Goal: Task Accomplishment & Management: Manage account settings

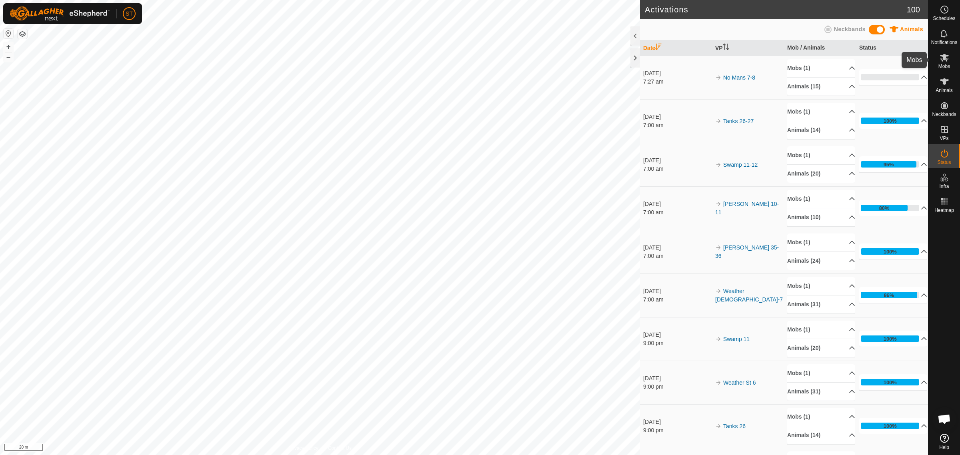
click at [945, 59] on icon at bounding box center [944, 58] width 9 height 8
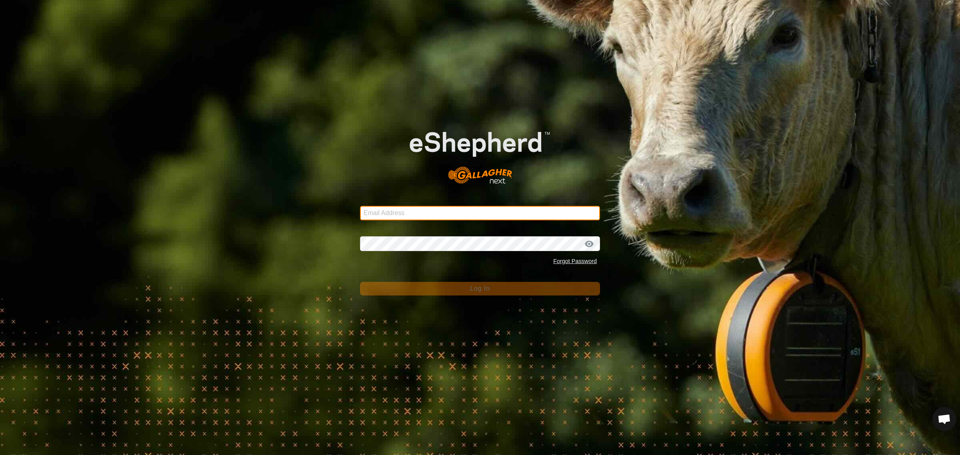
type input "[EMAIL_ADDRESS][DOMAIN_NAME]"
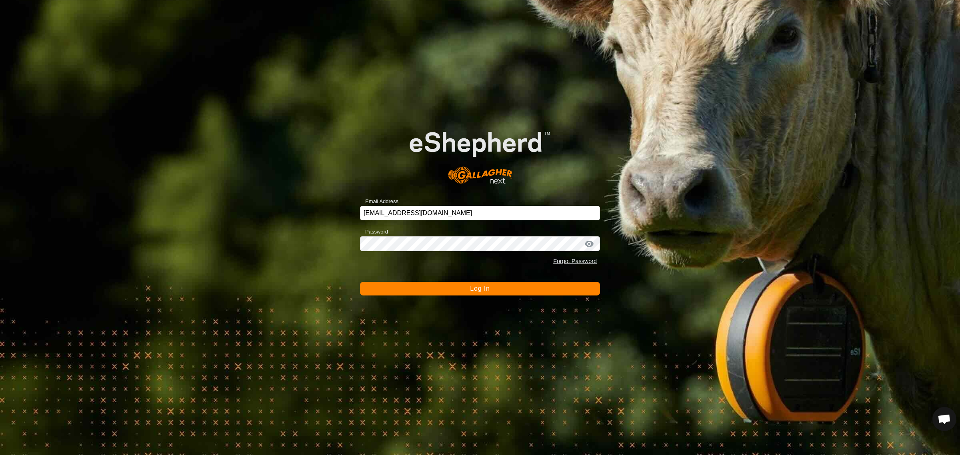
click at [479, 287] on span "Log In" at bounding box center [480, 288] width 20 height 7
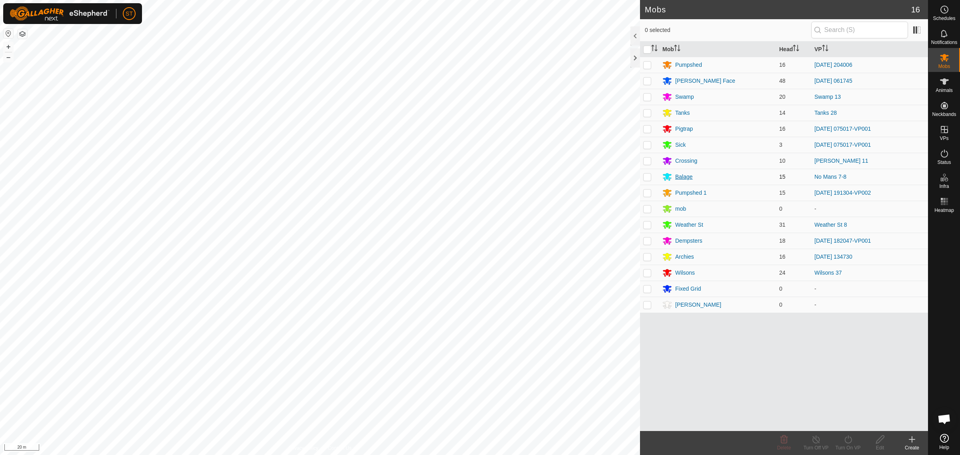
click at [682, 177] on div "Balage" at bounding box center [685, 177] width 18 height 8
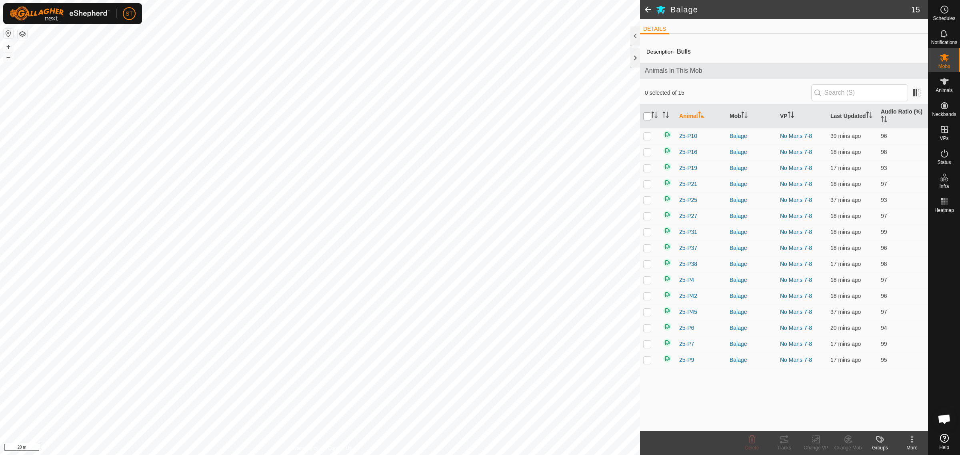
click at [647, 114] on input "checkbox" at bounding box center [648, 116] width 8 height 8
checkbox input "true"
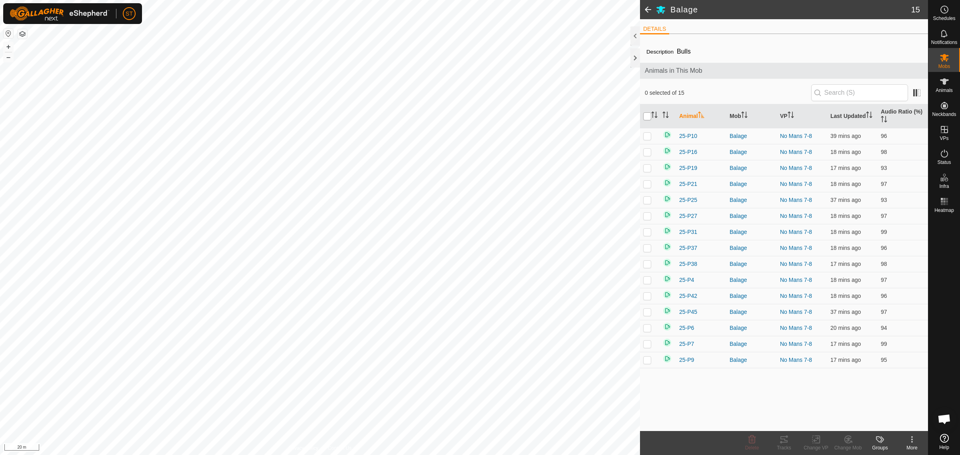
checkbox input "true"
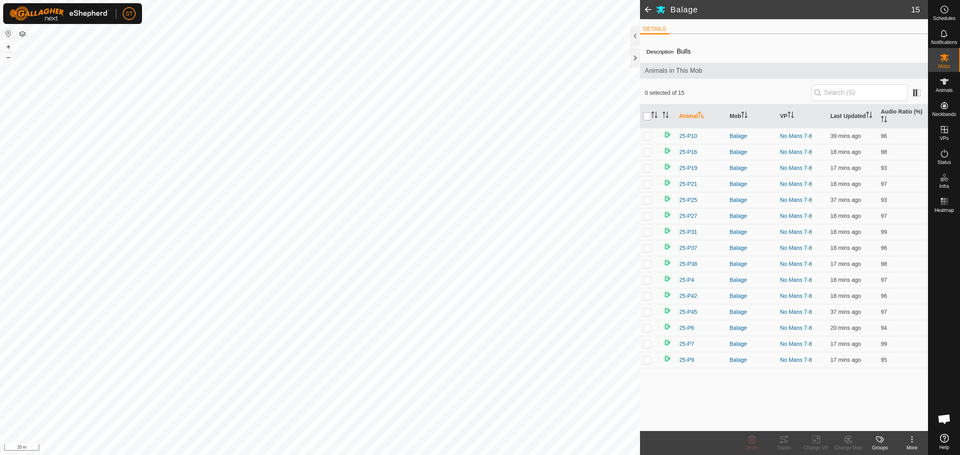
checkbox input "true"
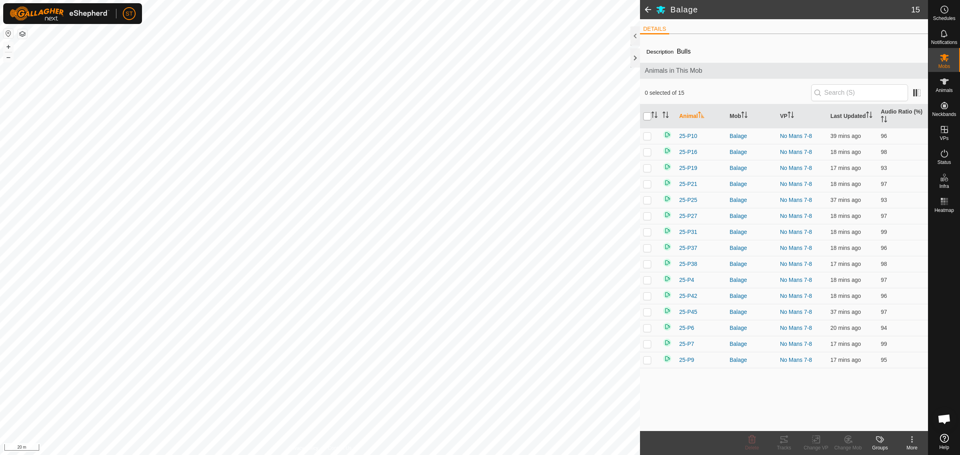
checkbox input "true"
click at [816, 441] on icon at bounding box center [817, 440] width 10 height 10
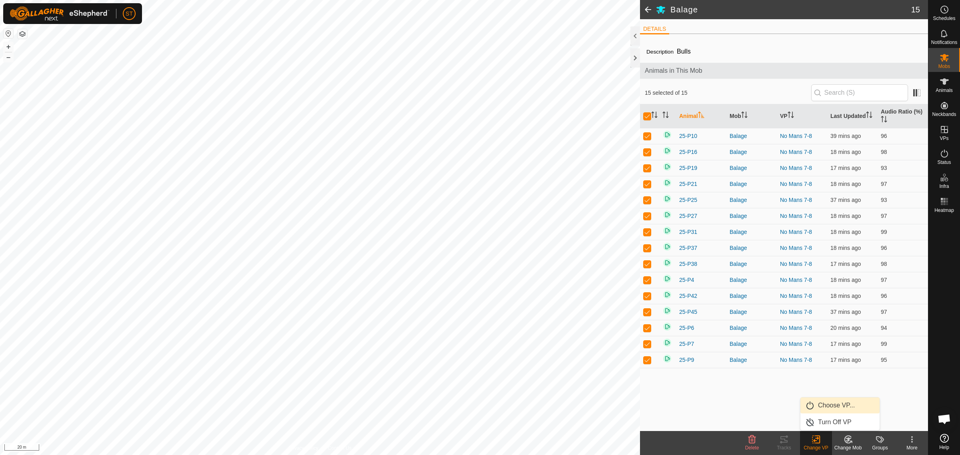
click at [832, 407] on link "Choose VP..." at bounding box center [840, 406] width 79 height 16
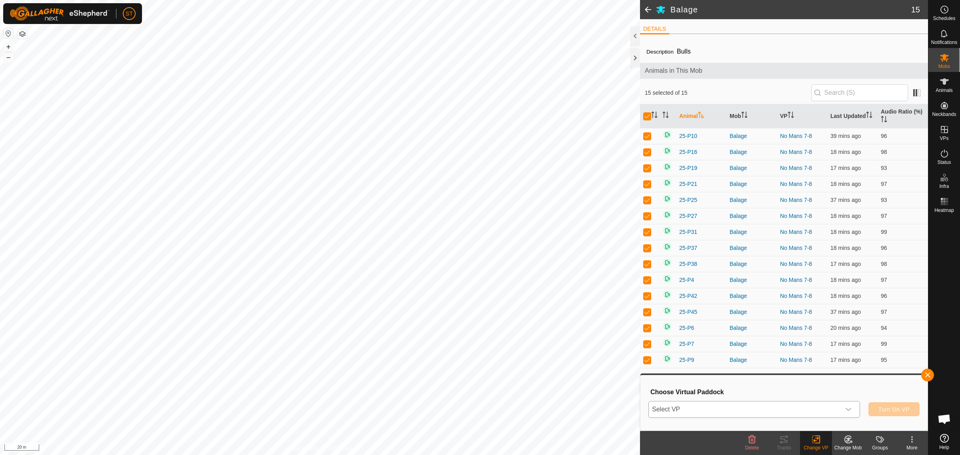
click at [849, 413] on icon "dropdown trigger" at bounding box center [849, 410] width 6 height 6
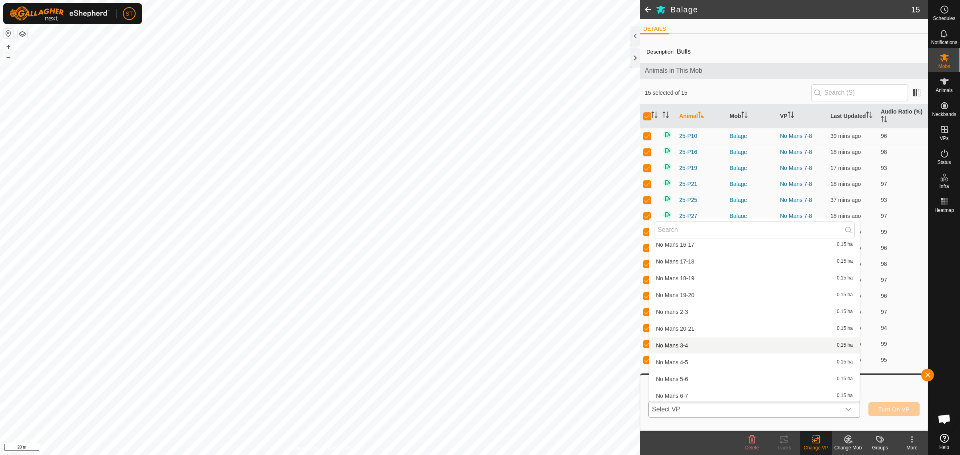
scroll to position [8254, 0]
click at [692, 375] on li "No Mans 8-9 0.15 ha" at bounding box center [755, 380] width 211 height 16
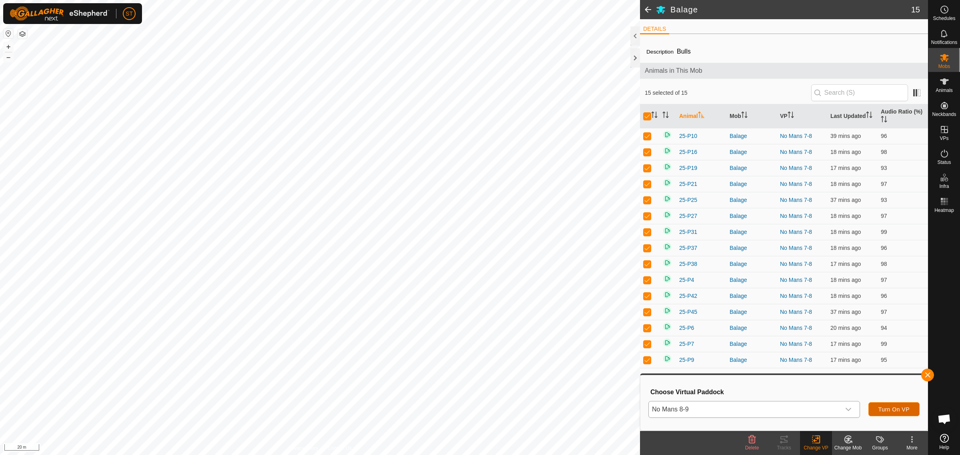
click at [880, 408] on span "Turn On VP" at bounding box center [894, 410] width 31 height 6
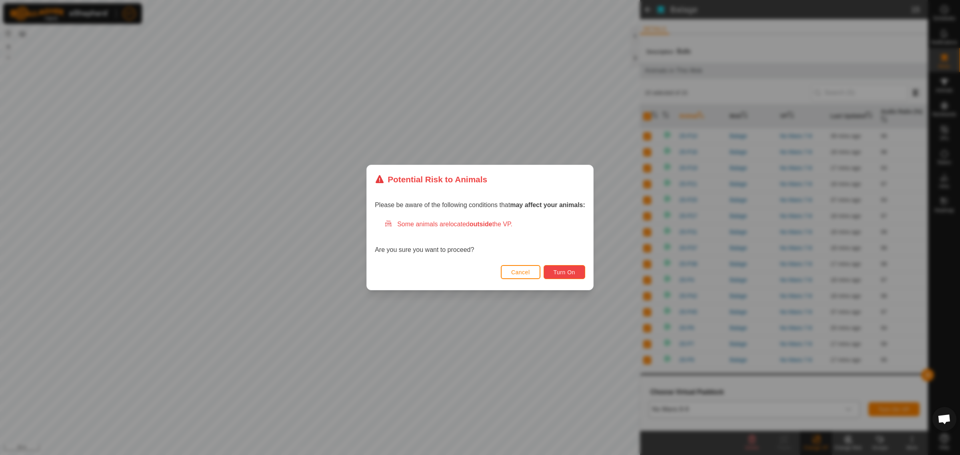
click at [561, 269] on span "Turn On" at bounding box center [565, 272] width 22 height 6
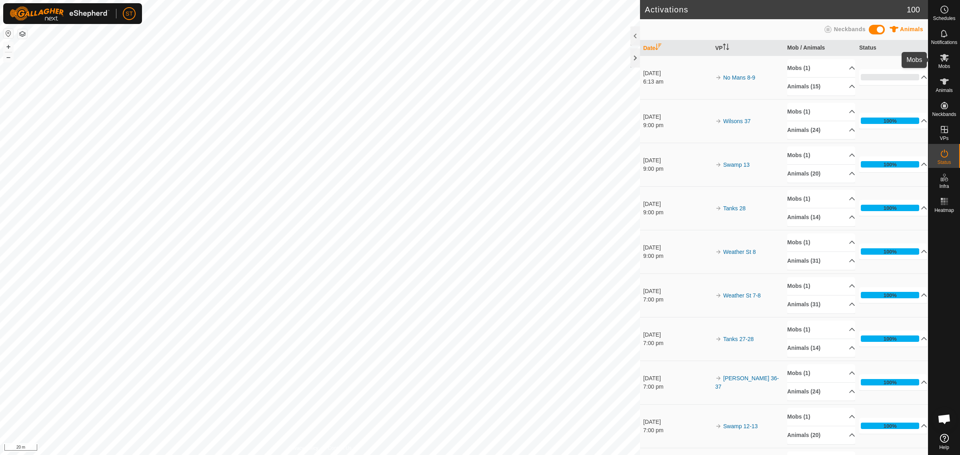
click at [948, 58] on icon at bounding box center [945, 58] width 10 height 10
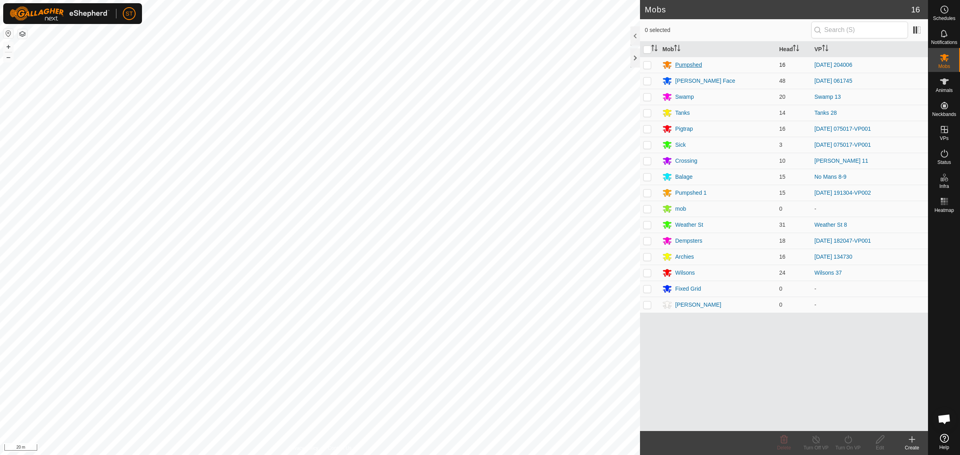
click at [684, 64] on div "Pumpshed" at bounding box center [689, 65] width 27 height 8
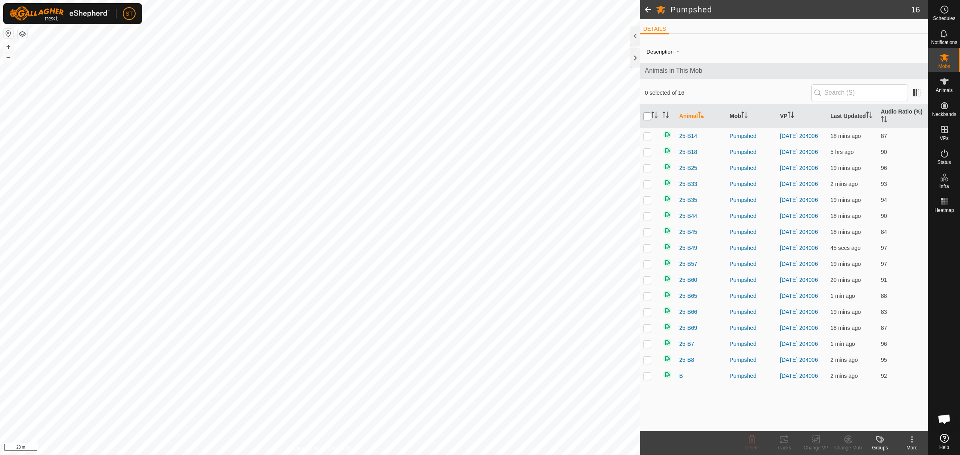
click at [646, 118] on input "checkbox" at bounding box center [648, 116] width 8 height 8
checkbox input "true"
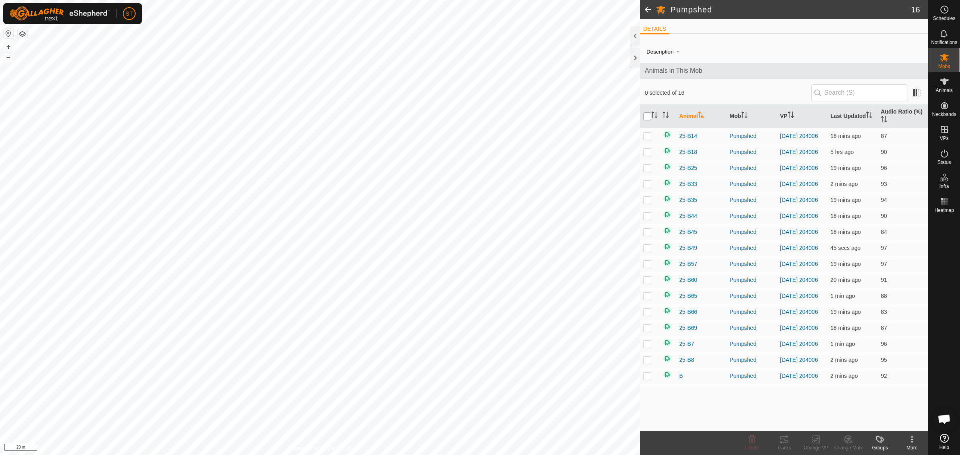
checkbox input "true"
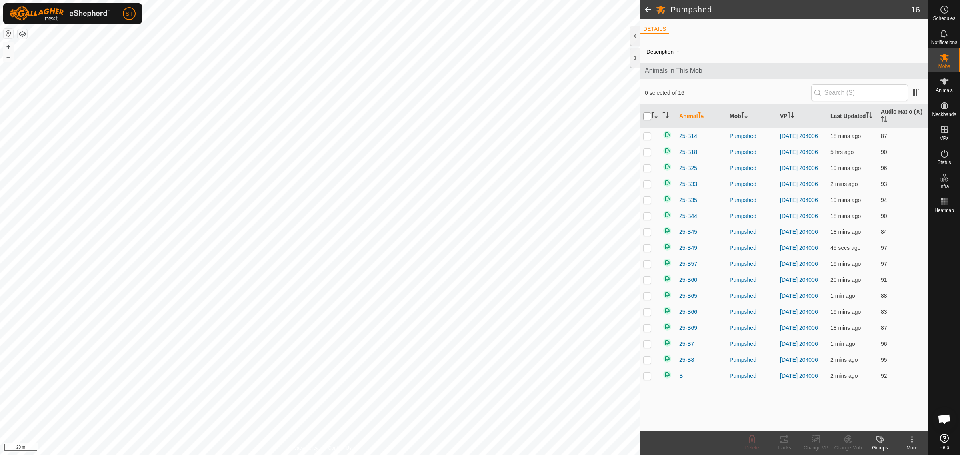
checkbox input "true"
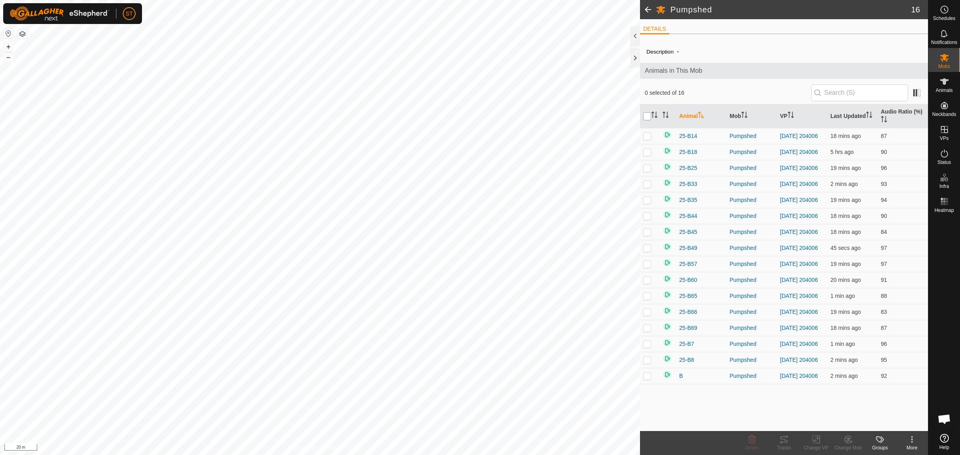
checkbox input "true"
click at [850, 443] on icon at bounding box center [848, 439] width 7 height 7
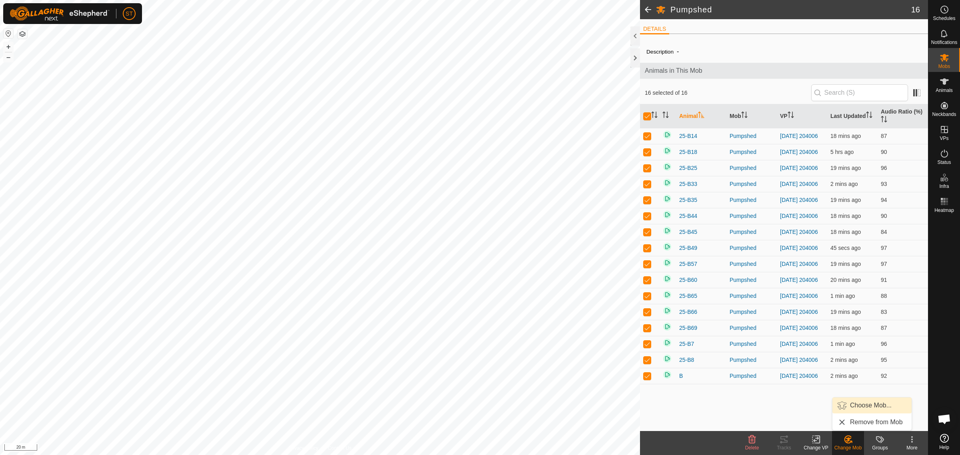
click at [863, 405] on link "Choose Mob..." at bounding box center [872, 406] width 79 height 16
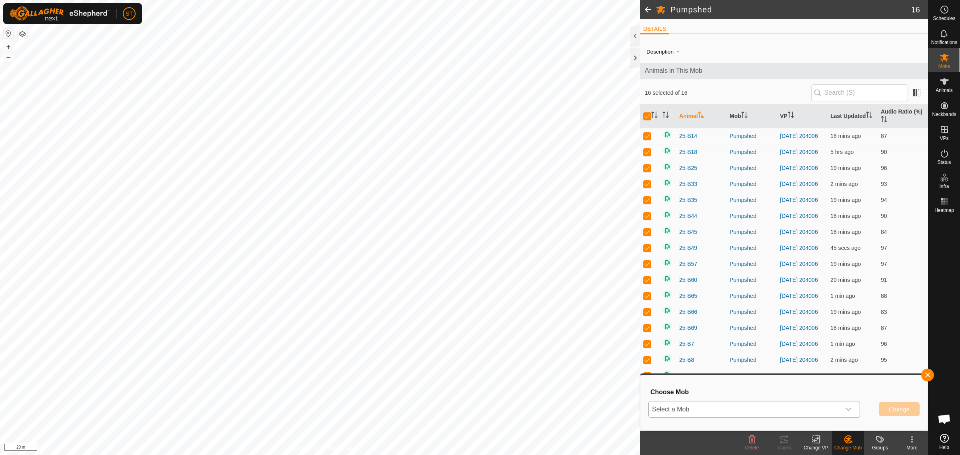
click at [850, 409] on icon "dropdown trigger" at bounding box center [849, 410] width 6 height 6
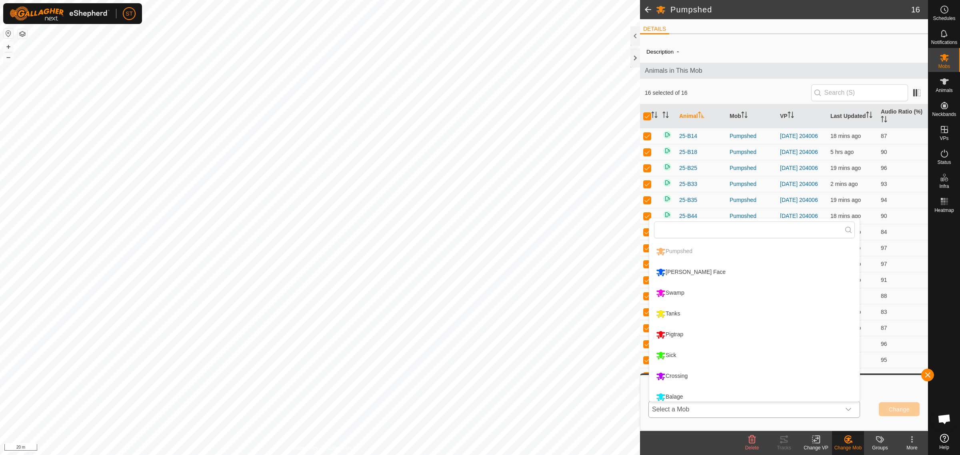
scroll to position [5, 0]
click at [676, 265] on li "[PERSON_NAME] Face" at bounding box center [755, 267] width 211 height 20
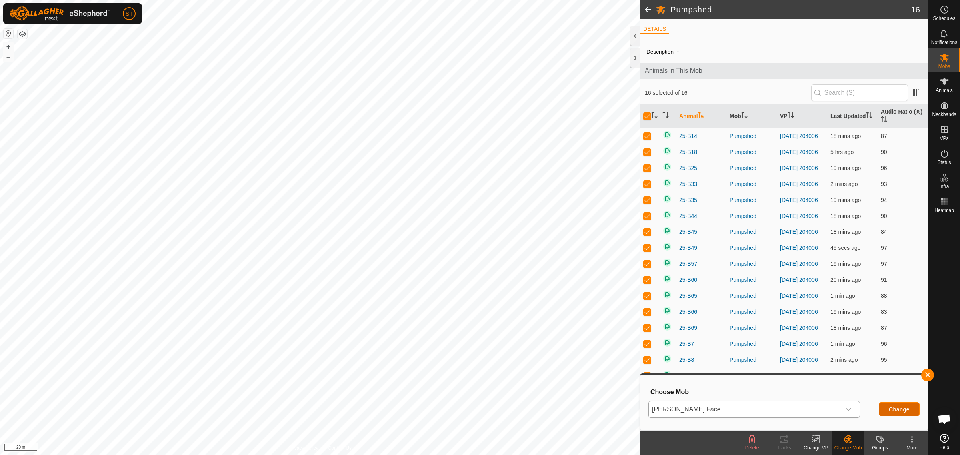
click at [904, 409] on span "Change" at bounding box center [899, 410] width 21 height 6
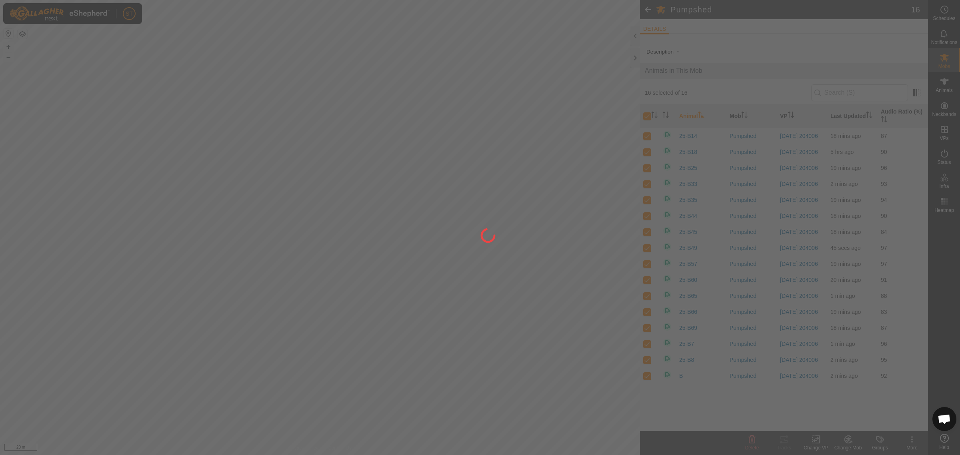
checkbox input "false"
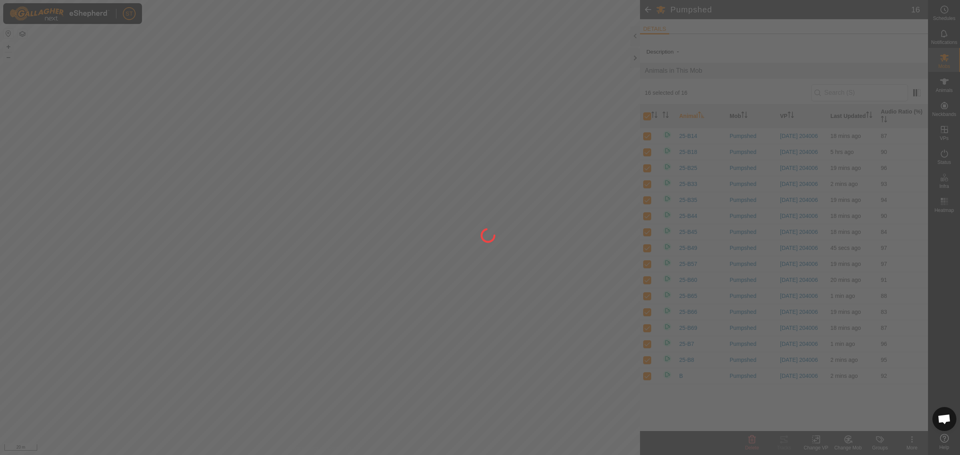
checkbox input "false"
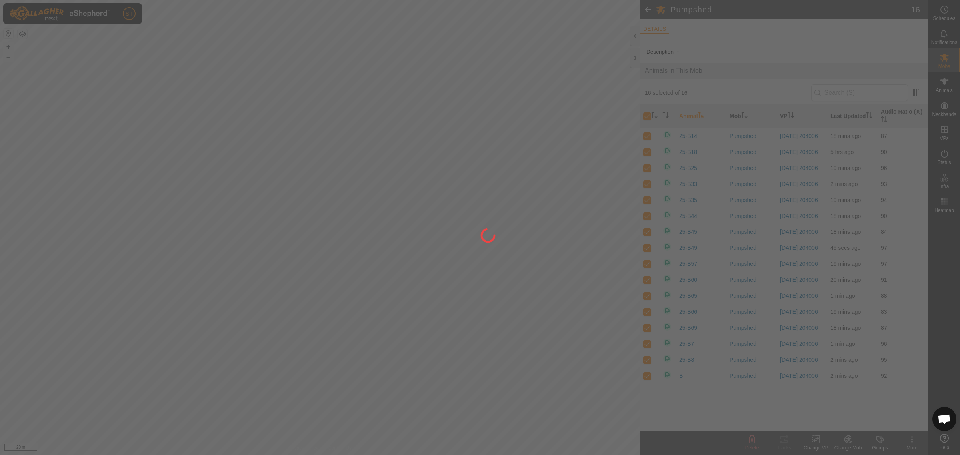
checkbox input "false"
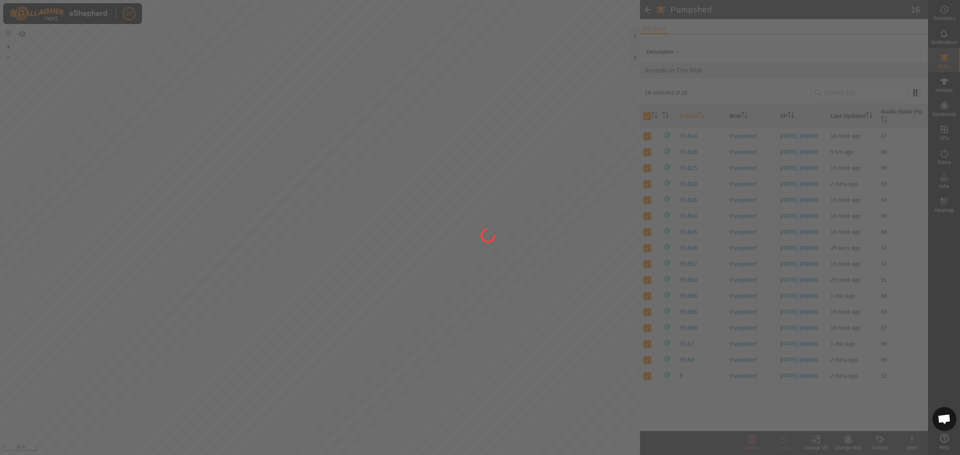
checkbox input "false"
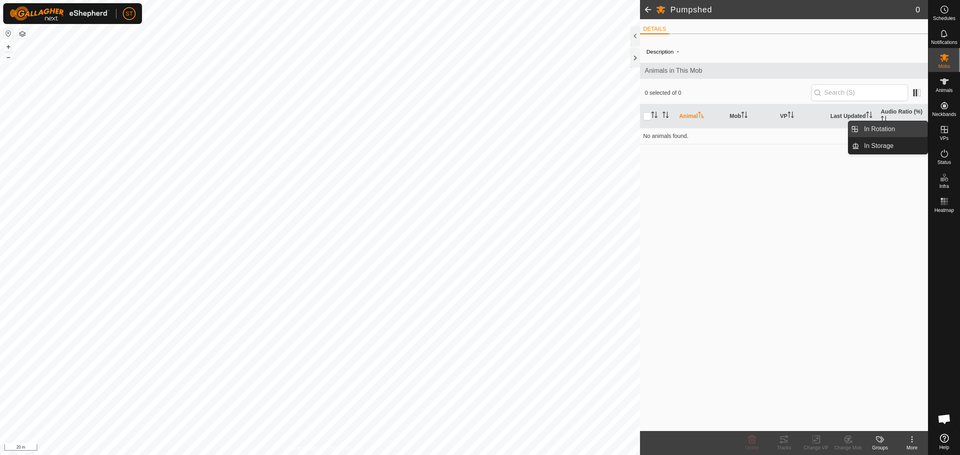
click at [883, 129] on link "In Rotation" at bounding box center [894, 129] width 68 height 16
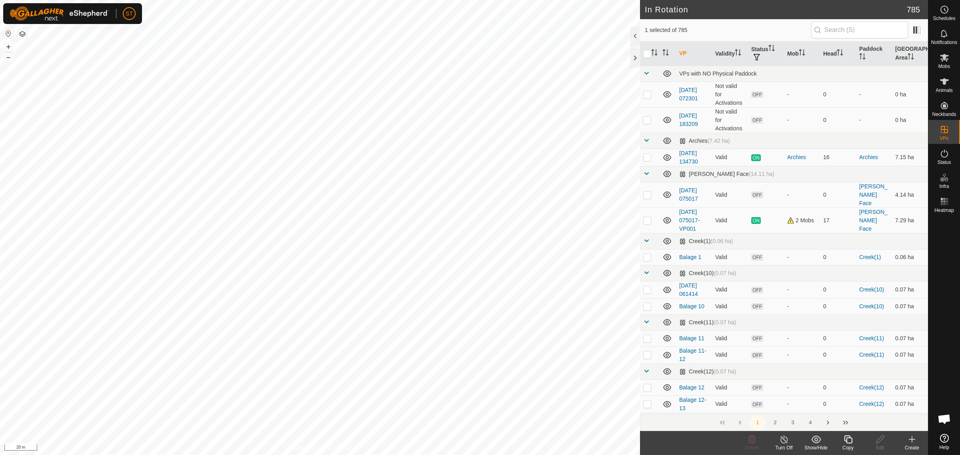
click at [914, 443] on icon at bounding box center [913, 440] width 10 height 10
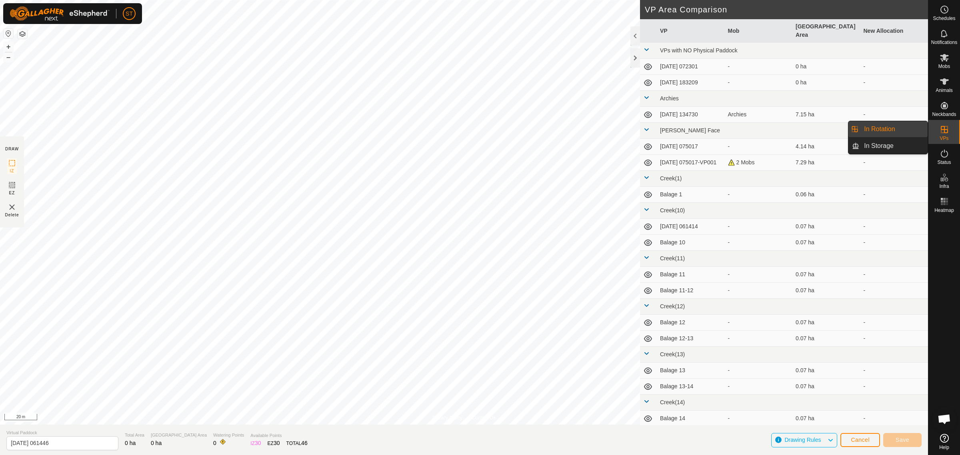
click at [879, 126] on link "In Rotation" at bounding box center [894, 129] width 68 height 16
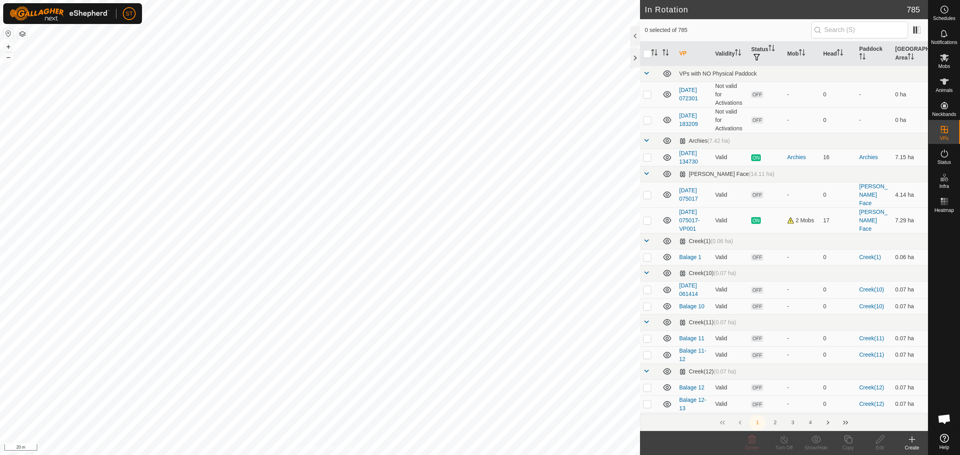
click at [912, 441] on icon at bounding box center [913, 440] width 10 height 10
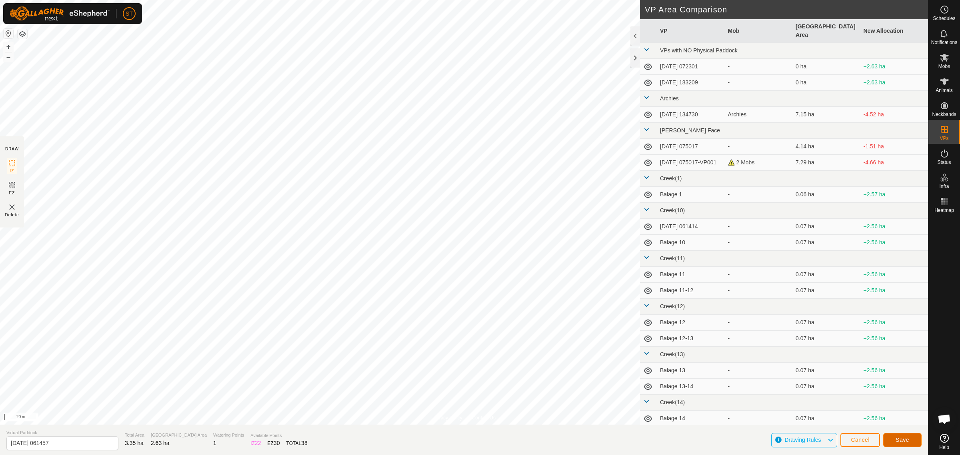
click at [898, 439] on span "Save" at bounding box center [903, 440] width 14 height 6
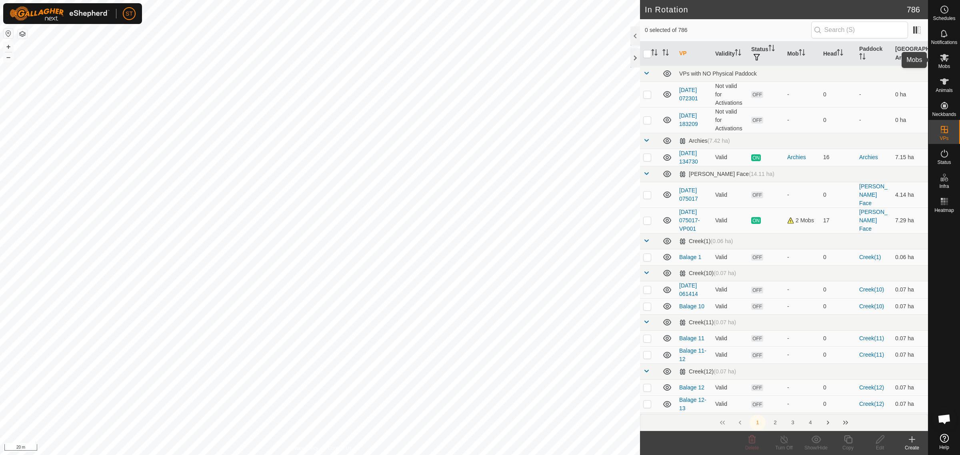
click at [950, 58] on es-mob-svg-icon at bounding box center [945, 57] width 14 height 13
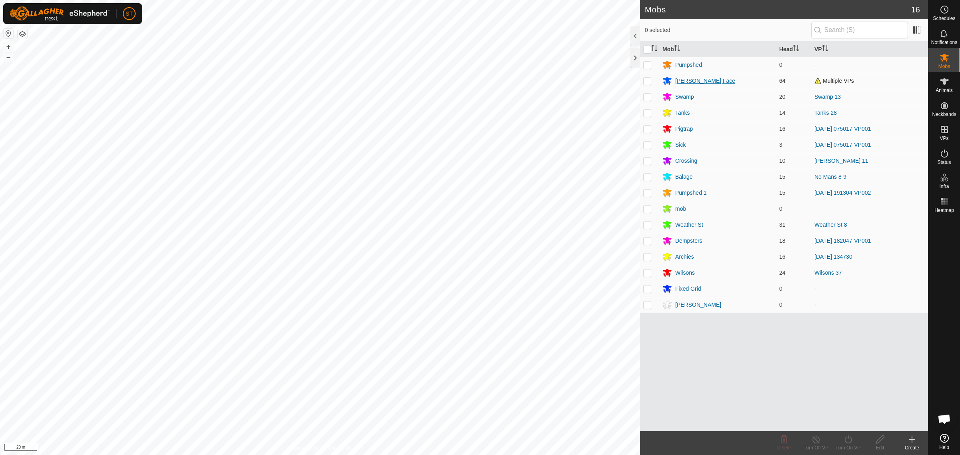
click at [678, 79] on div "[PERSON_NAME] Face" at bounding box center [706, 81] width 60 height 8
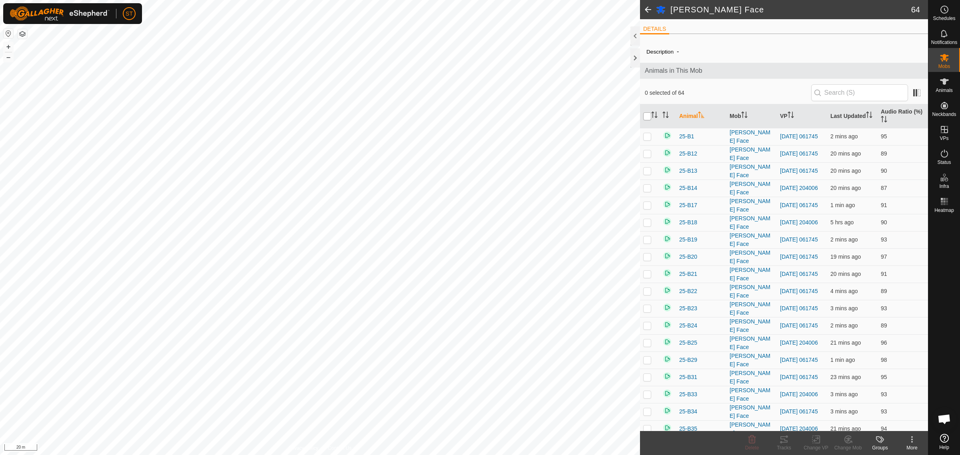
click at [648, 116] on input "checkbox" at bounding box center [648, 116] width 8 height 8
checkbox input "true"
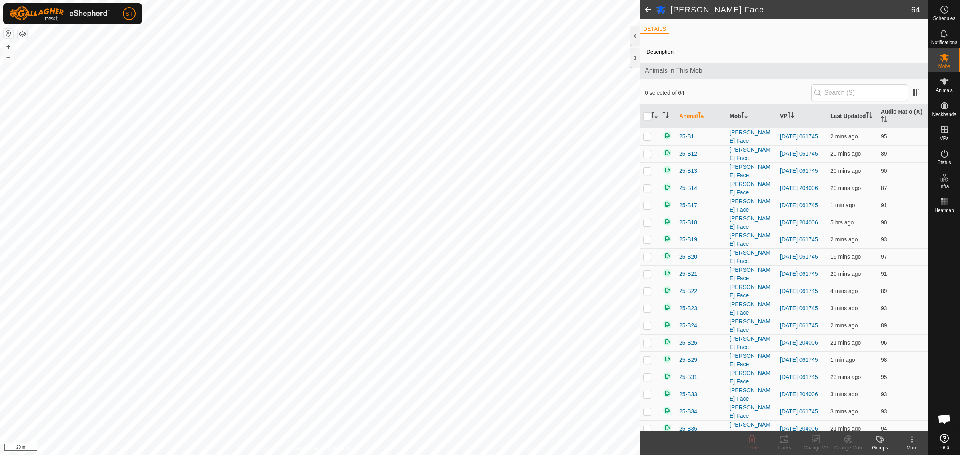
checkbox input "true"
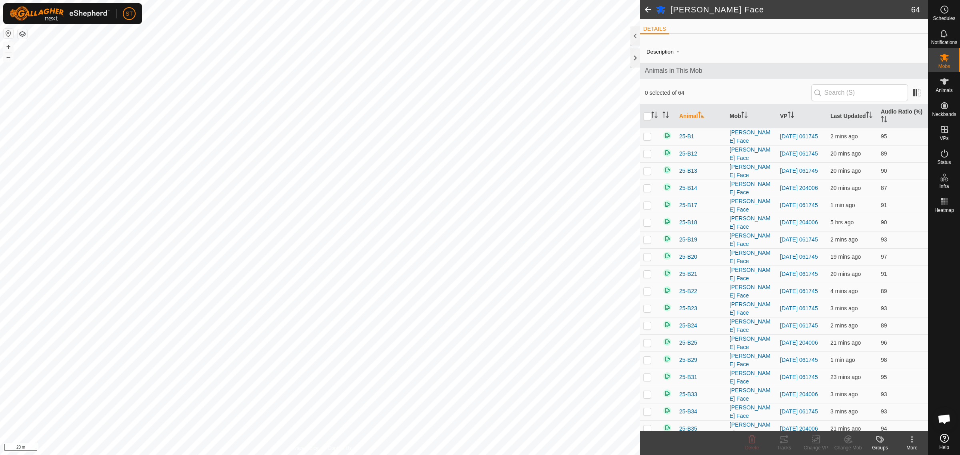
checkbox input "true"
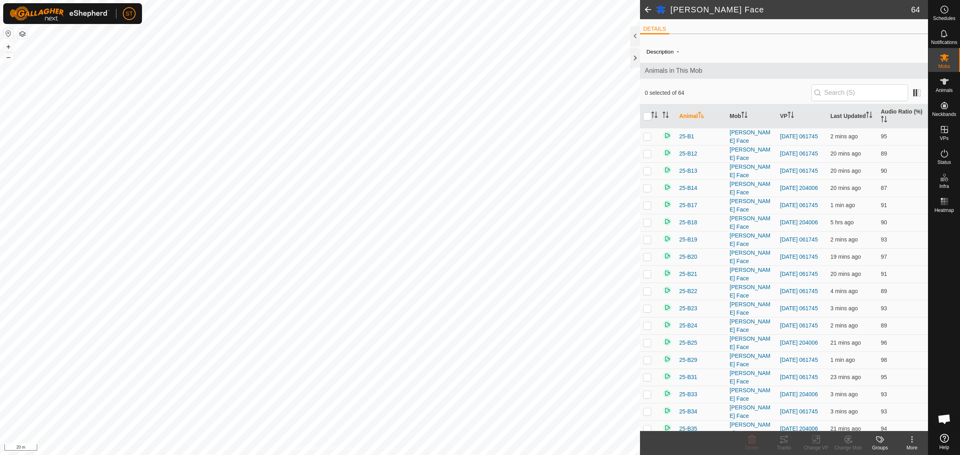
checkbox input "true"
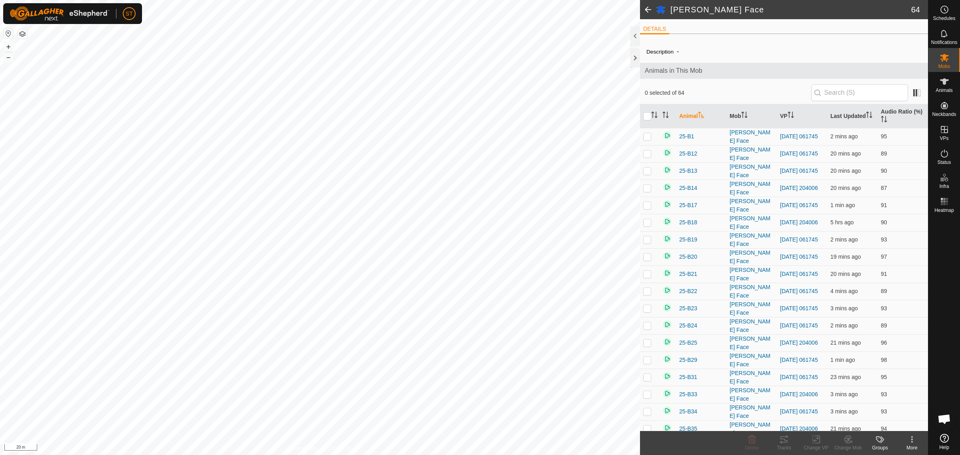
checkbox input "true"
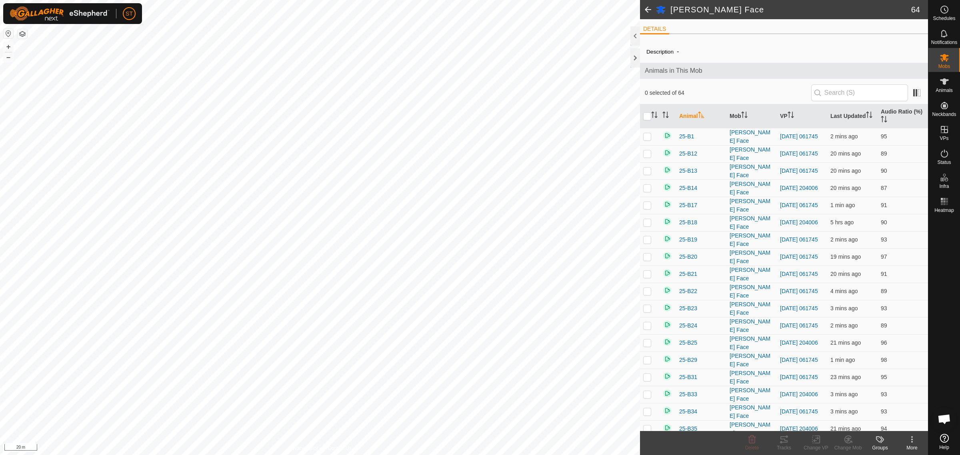
checkbox input "true"
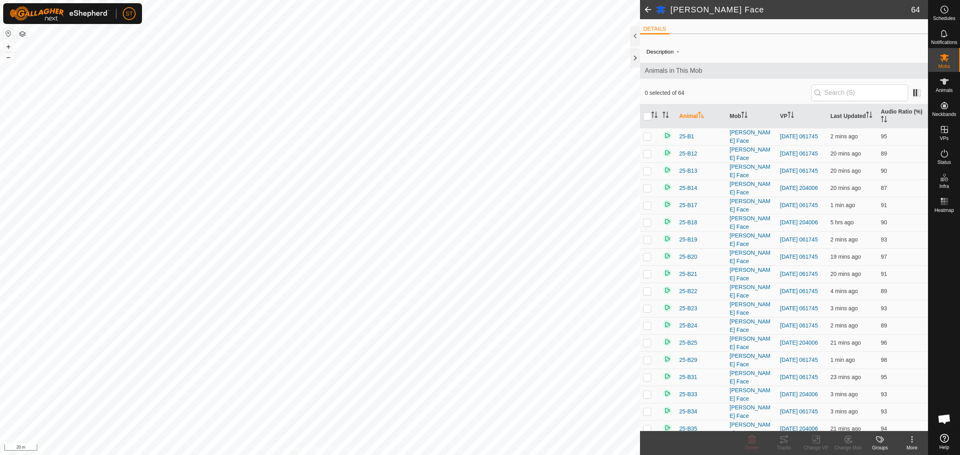
checkbox input "true"
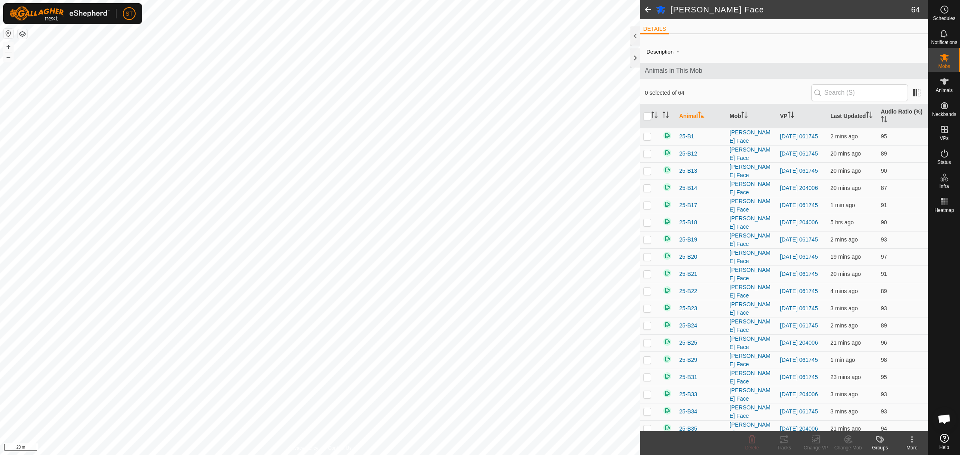
checkbox input "true"
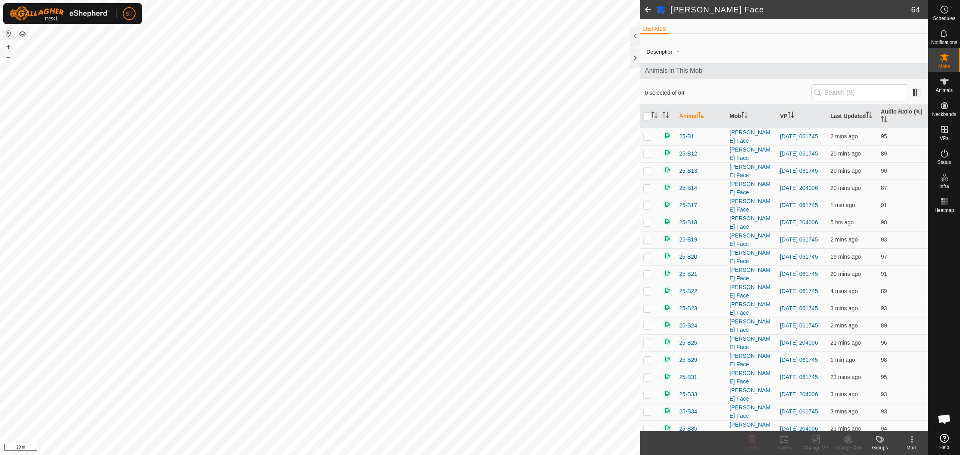
checkbox input "true"
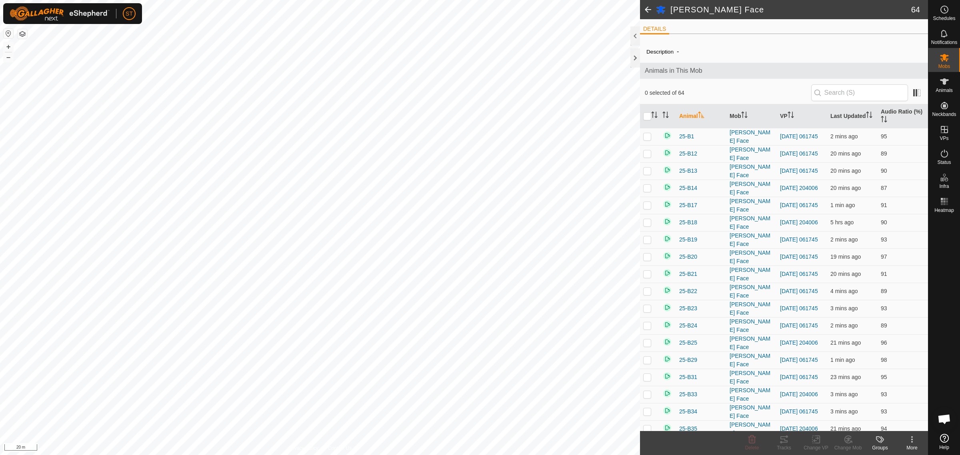
checkbox input "true"
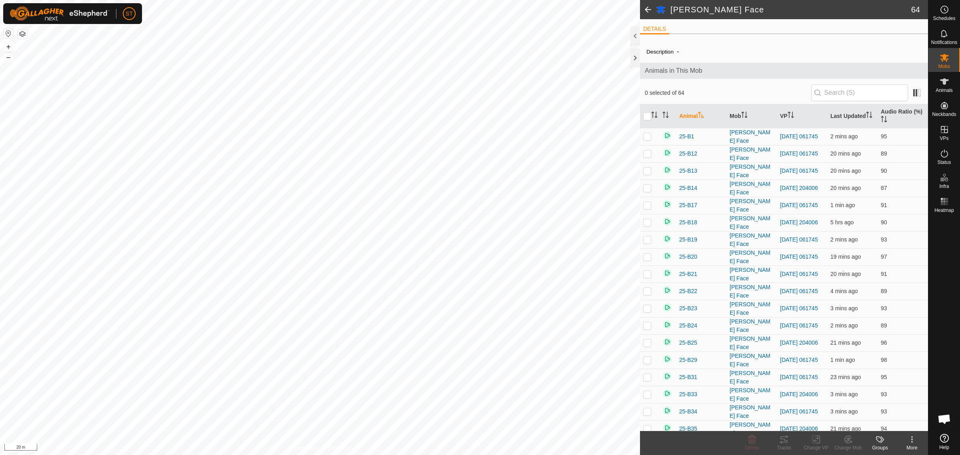
checkbox input "true"
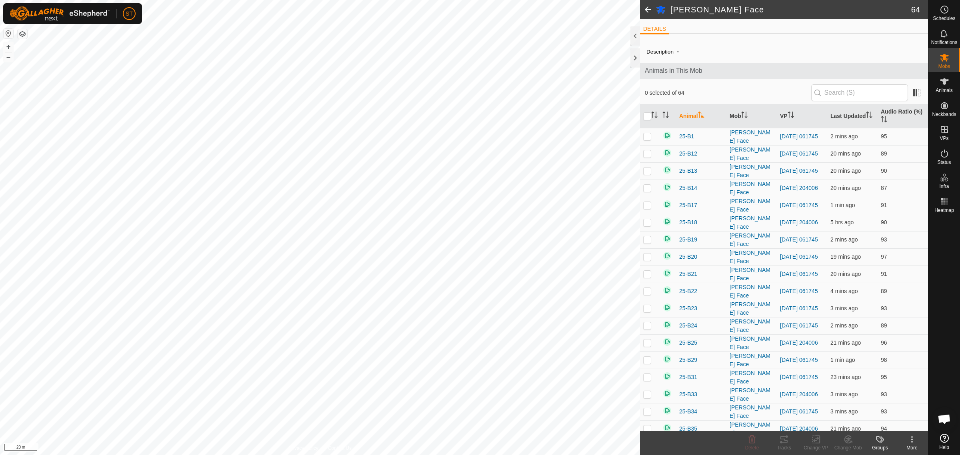
checkbox input "true"
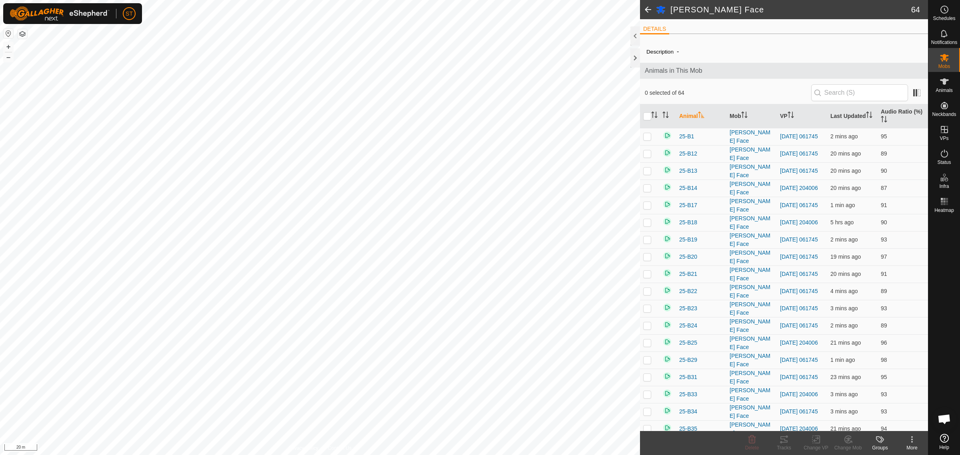
checkbox input "true"
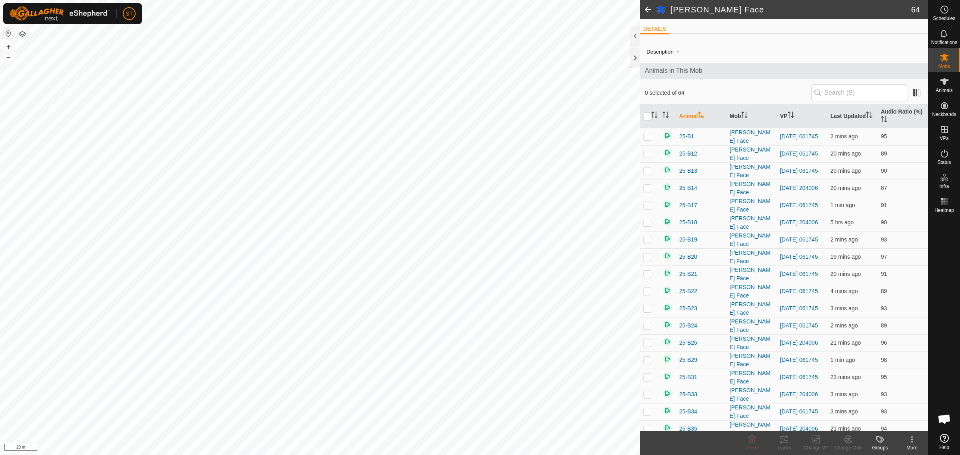
checkbox input "true"
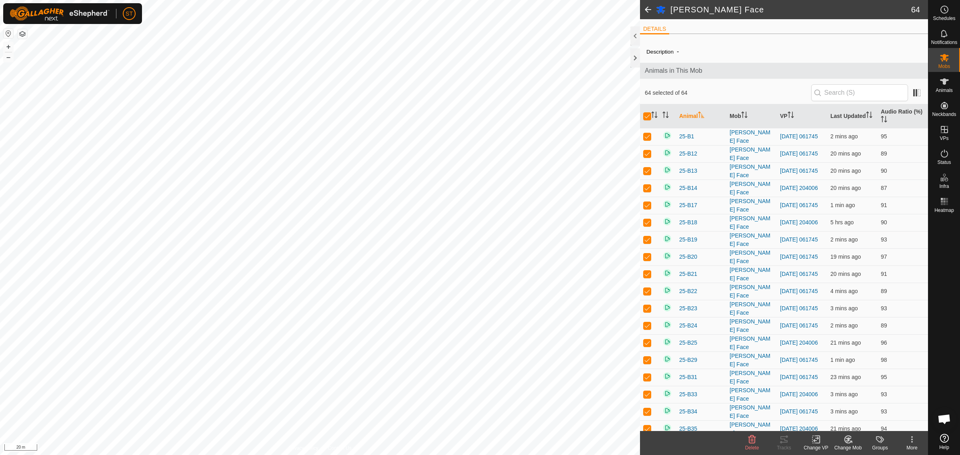
click at [817, 441] on icon at bounding box center [817, 440] width 10 height 10
click at [846, 408] on link "Choose VP..." at bounding box center [840, 406] width 79 height 16
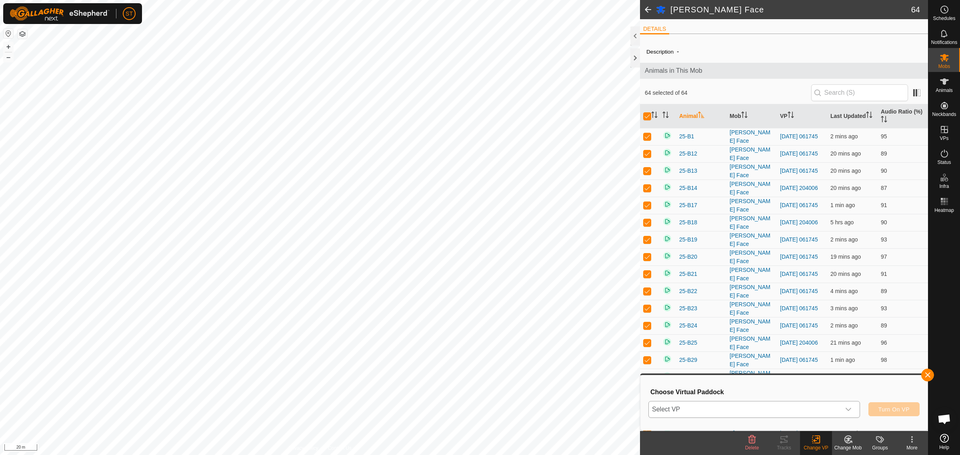
click at [847, 411] on icon "dropdown trigger" at bounding box center [849, 410] width 6 height 6
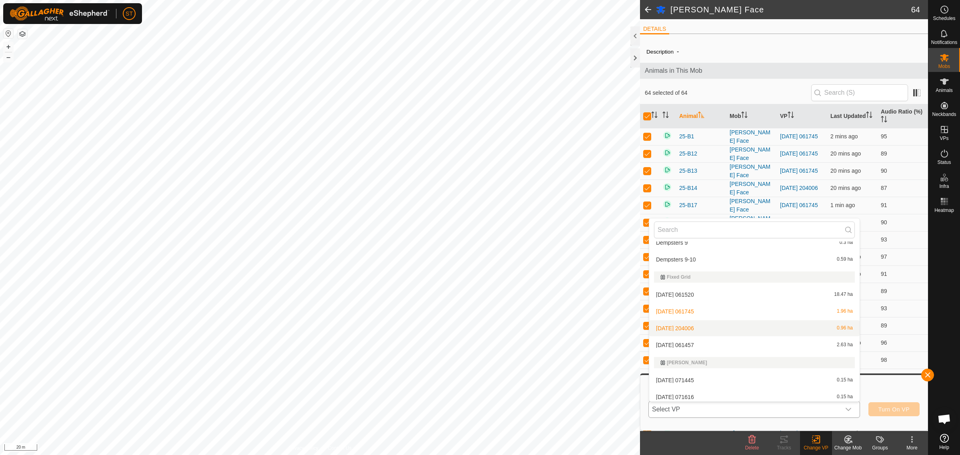
scroll to position [3952, 0]
click at [691, 309] on li "[DATE] 061457 2.63 ha" at bounding box center [755, 313] width 211 height 16
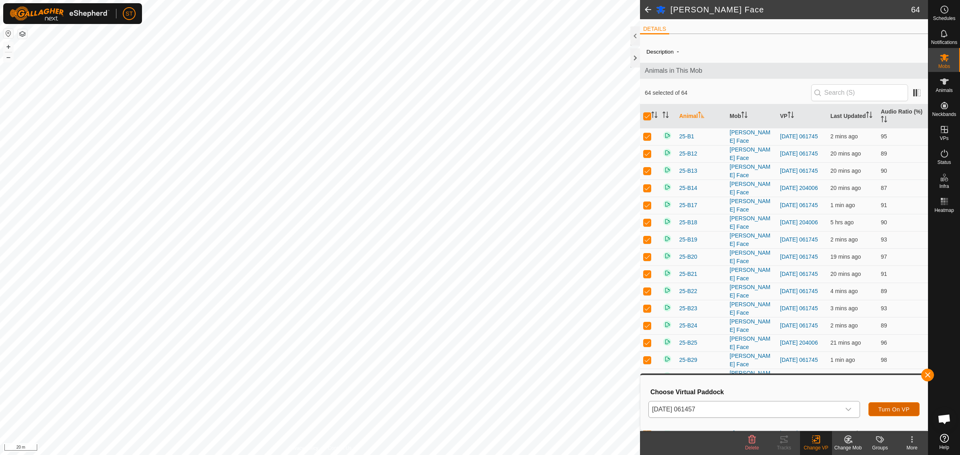
click at [883, 409] on span "Turn On VP" at bounding box center [894, 410] width 31 height 6
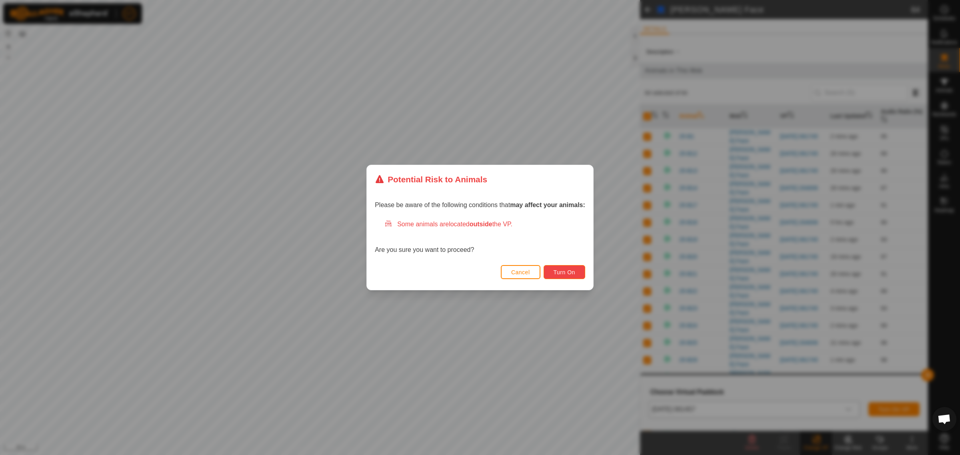
click at [557, 272] on span "Turn On" at bounding box center [565, 272] width 22 height 6
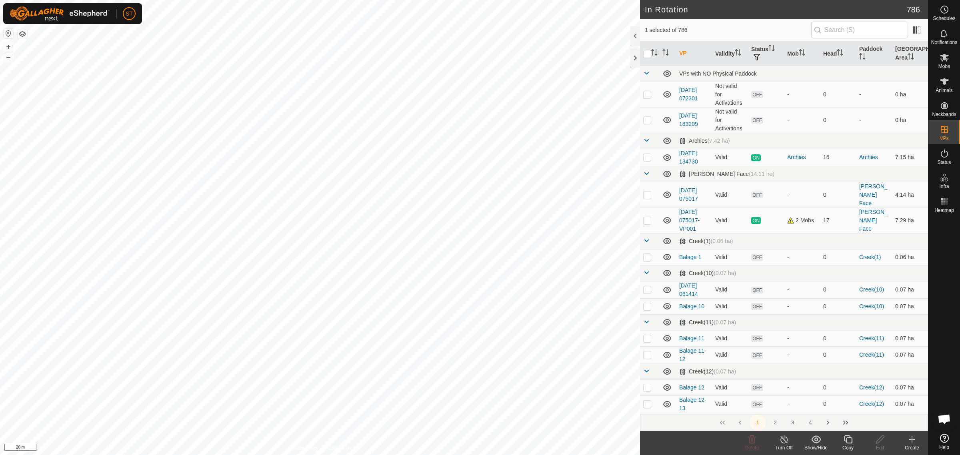
checkbox input "false"
click at [755, 444] on div "Delete" at bounding box center [752, 443] width 32 height 24
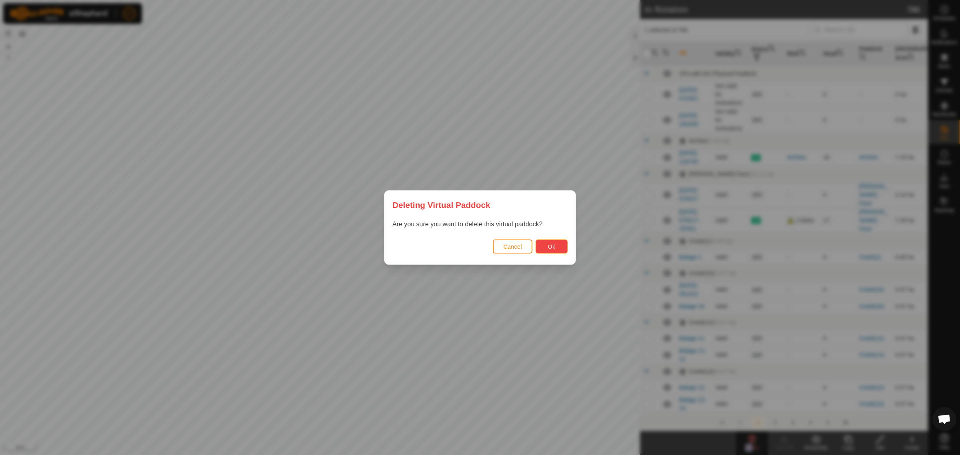
click at [555, 246] on button "Ok" at bounding box center [552, 247] width 32 height 14
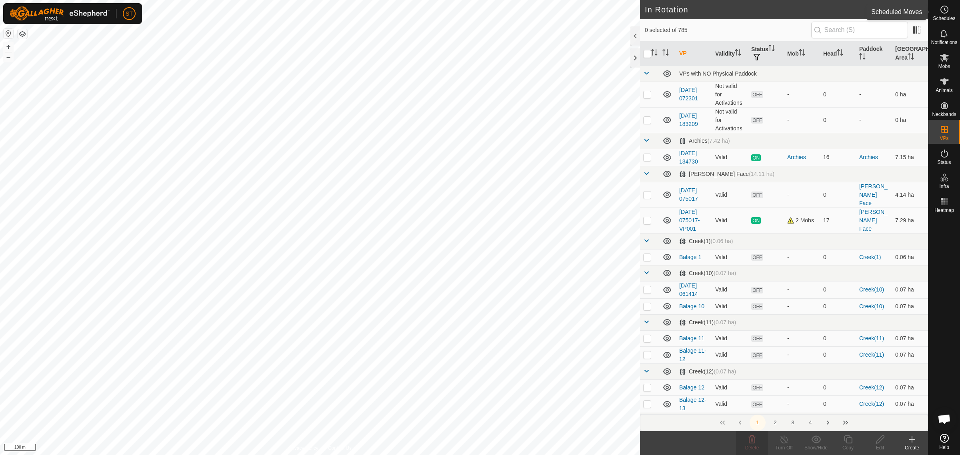
click at [947, 10] on icon at bounding box center [945, 10] width 10 height 10
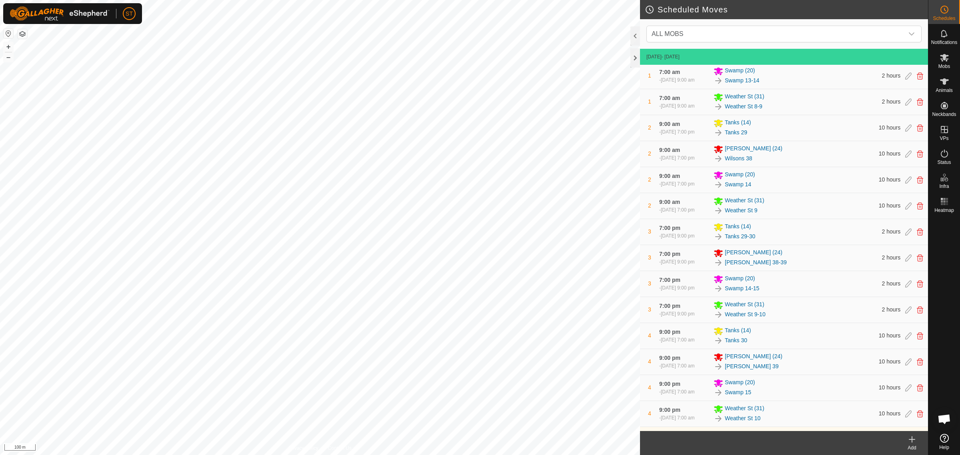
scroll to position [50, 0]
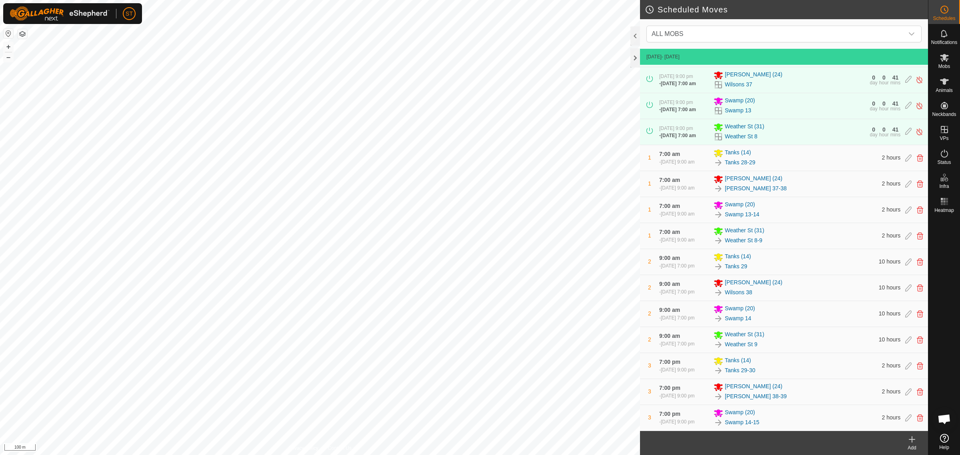
click at [909, 441] on icon at bounding box center [913, 440] width 10 height 10
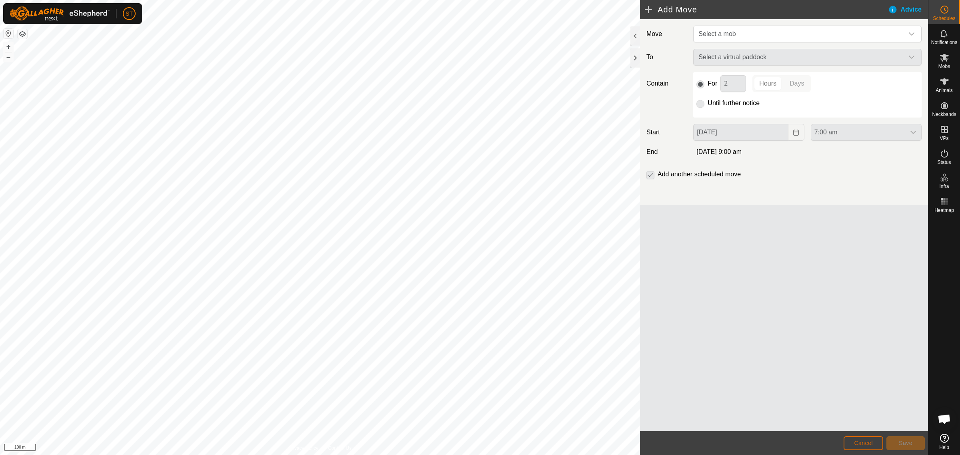
click at [859, 441] on span "Cancel" at bounding box center [863, 443] width 19 height 6
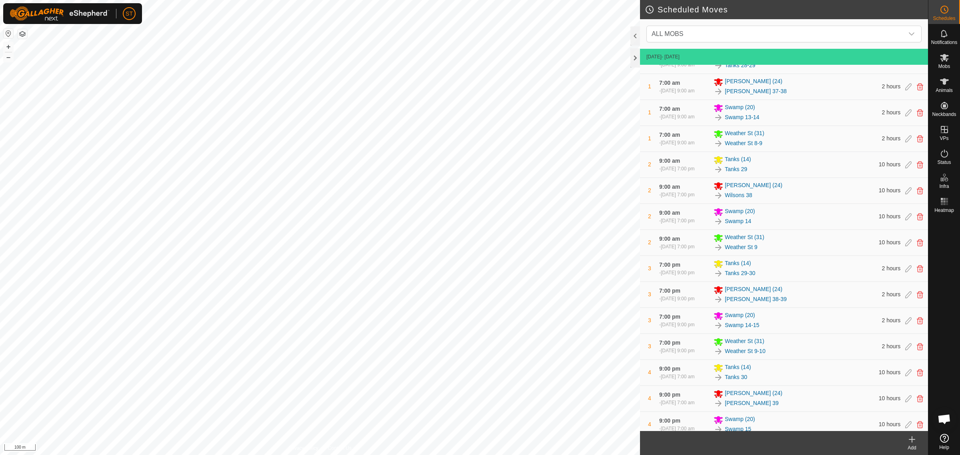
scroll to position [150, 0]
